Goal: Book appointment/travel/reservation

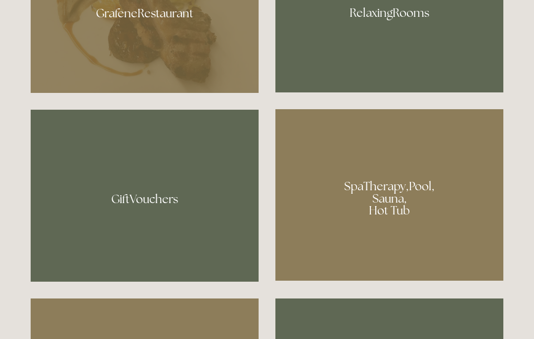
scroll to position [661, 0]
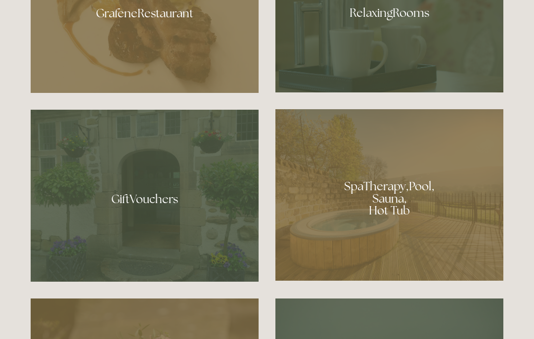
click at [404, 236] on div at bounding box center [389, 195] width 228 height 172
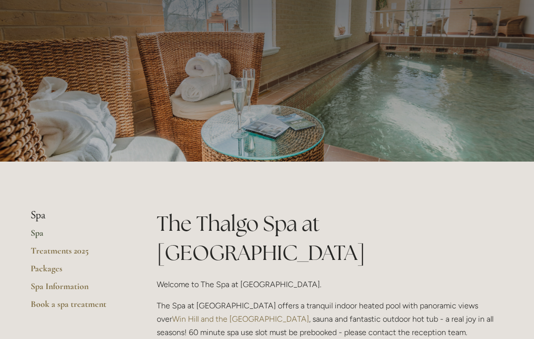
scroll to position [46, 0]
click at [47, 271] on link "Packages" at bounding box center [78, 273] width 94 height 18
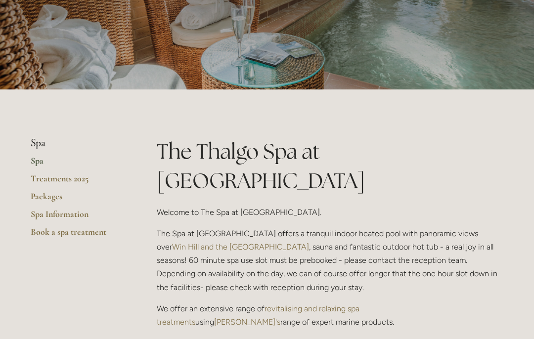
scroll to position [0, 0]
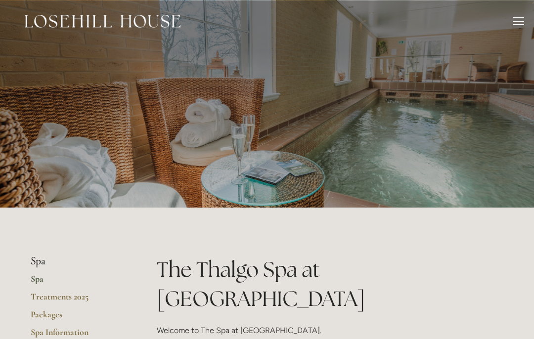
click at [66, 26] on img at bounding box center [103, 21] width 156 height 13
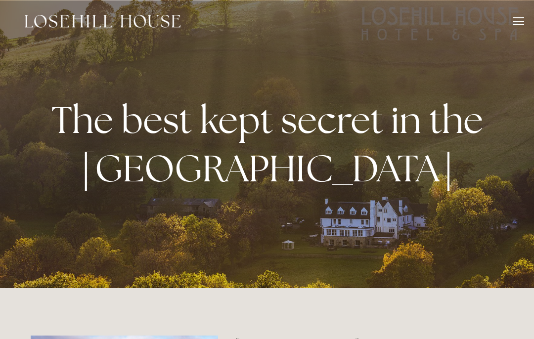
click at [523, 23] on div at bounding box center [518, 22] width 11 height 11
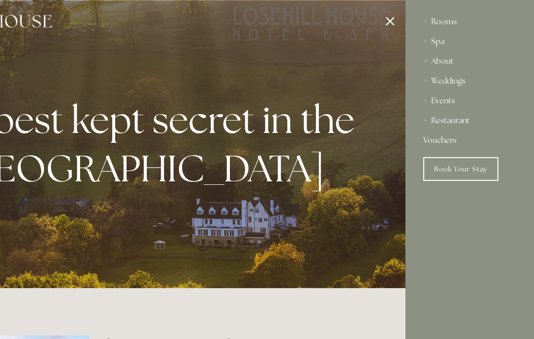
click at [443, 24] on div "Rooms" at bounding box center [469, 22] width 93 height 20
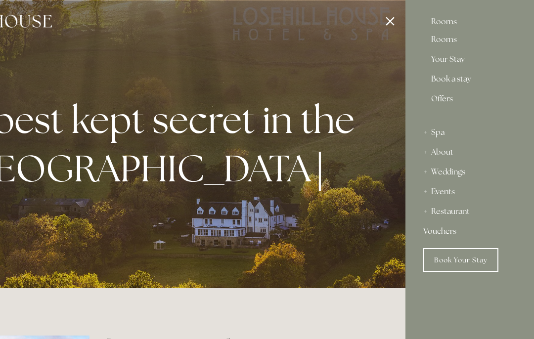
click at [464, 82] on link "Book a stay" at bounding box center [469, 81] width 77 height 12
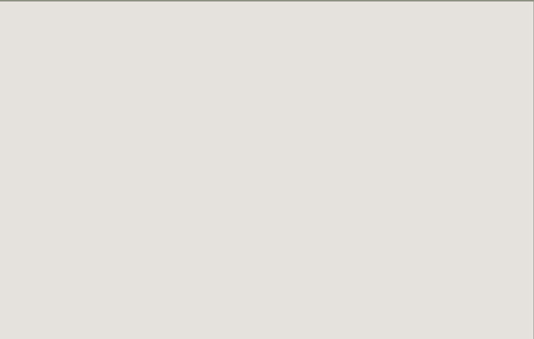
scroll to position [82, 0]
